Goal: Transaction & Acquisition: Subscribe to service/newsletter

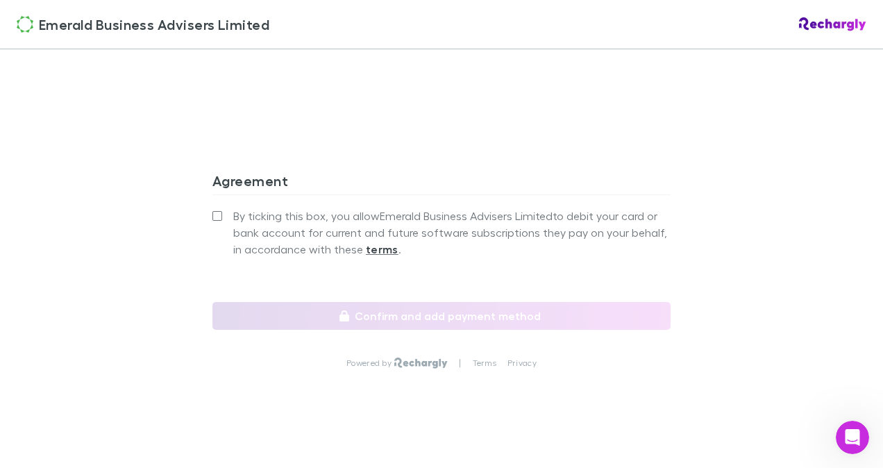
scroll to position [1315, 0]
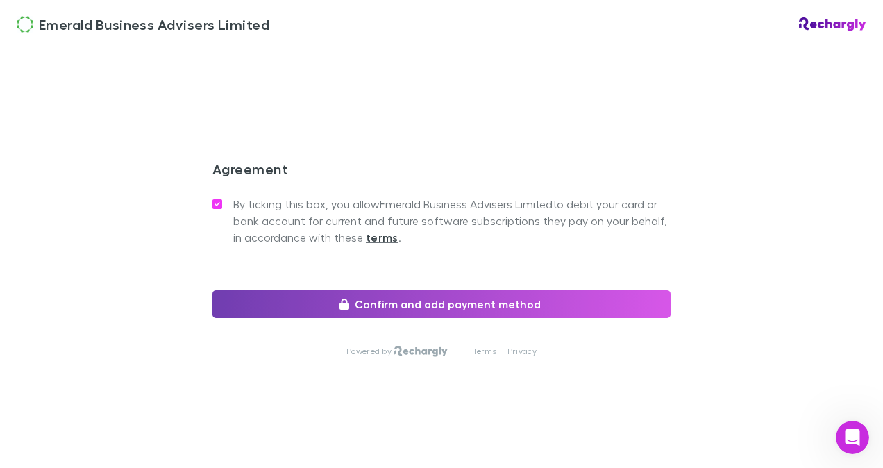
click at [404, 305] on button "Confirm and add payment method" at bounding box center [441, 304] width 458 height 28
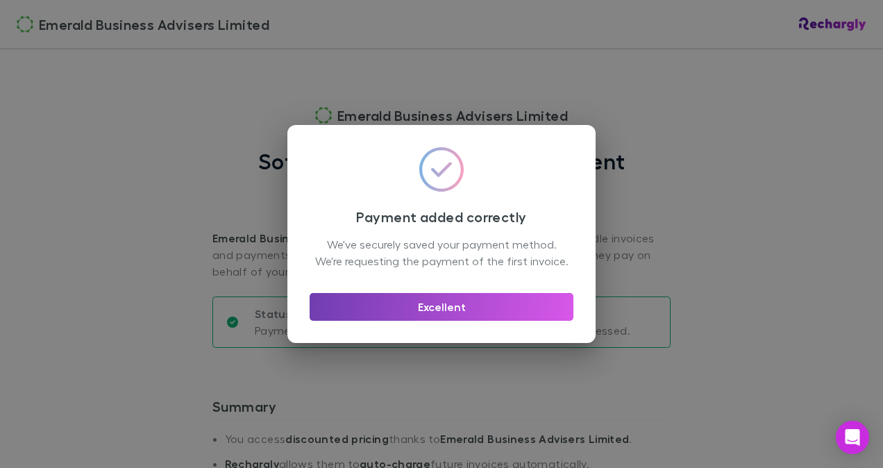
click at [433, 313] on button "Excellent" at bounding box center [442, 307] width 264 height 28
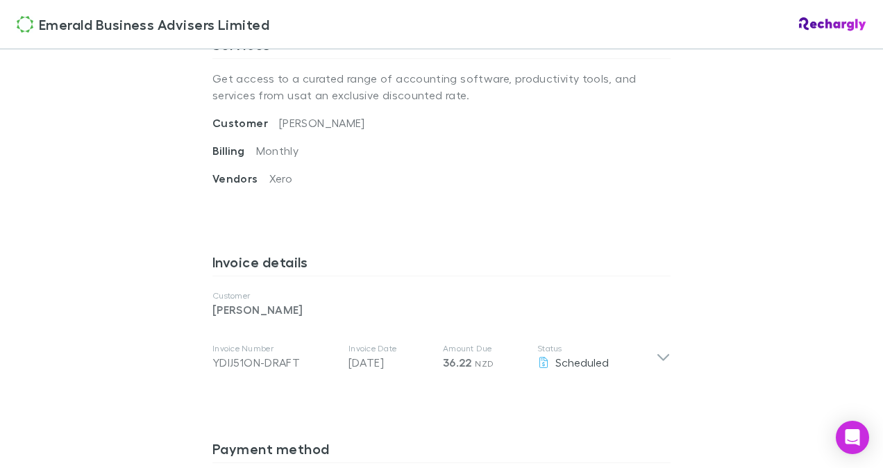
scroll to position [553, 0]
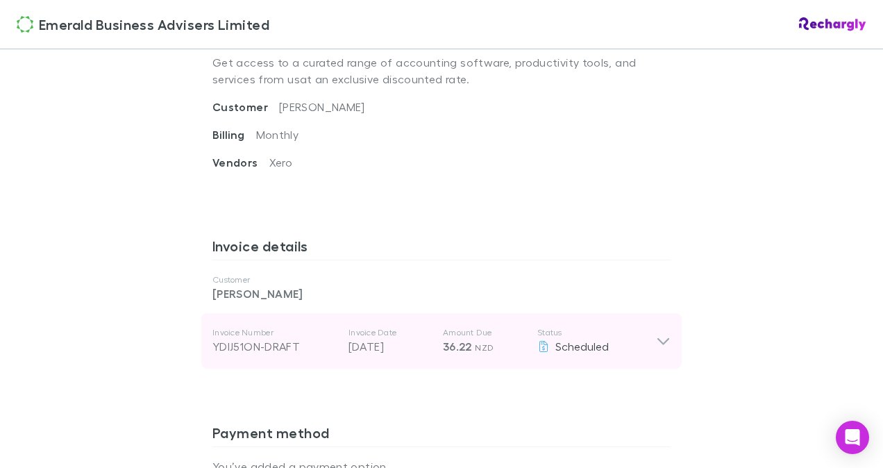
click at [658, 346] on icon at bounding box center [663, 340] width 15 height 17
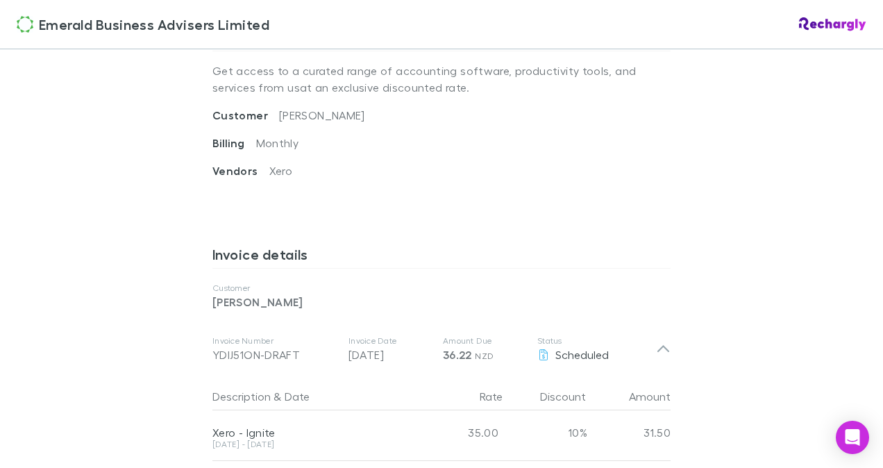
scroll to position [0, 0]
